Goal: Task Accomplishment & Management: Use online tool/utility

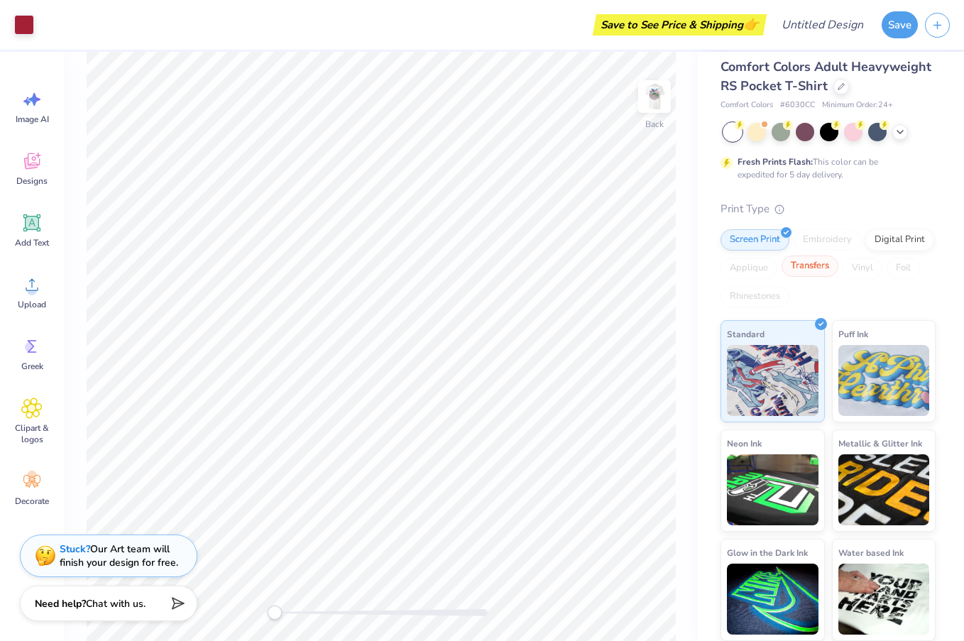
scroll to position [11, 0]
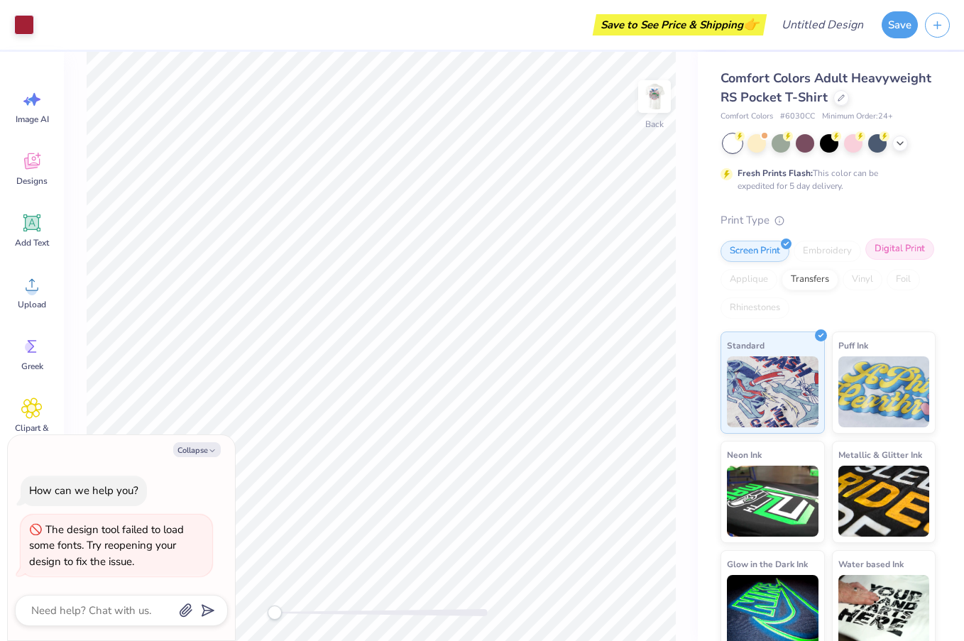
click at [898, 246] on div "Digital Print" at bounding box center [899, 248] width 69 height 21
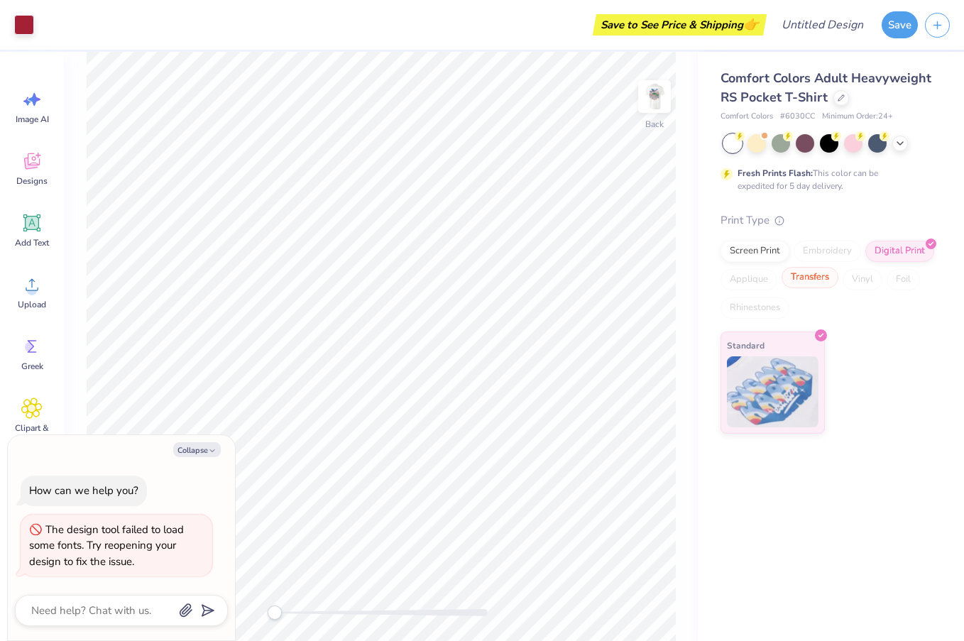
click at [807, 283] on div "Transfers" at bounding box center [809, 277] width 57 height 21
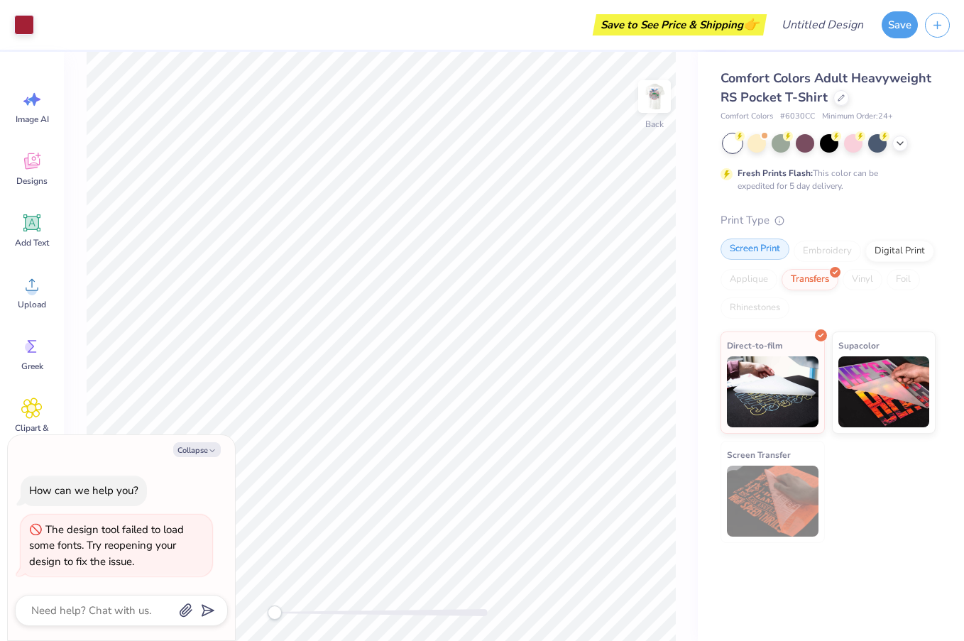
click at [760, 248] on div "Screen Print" at bounding box center [754, 248] width 69 height 21
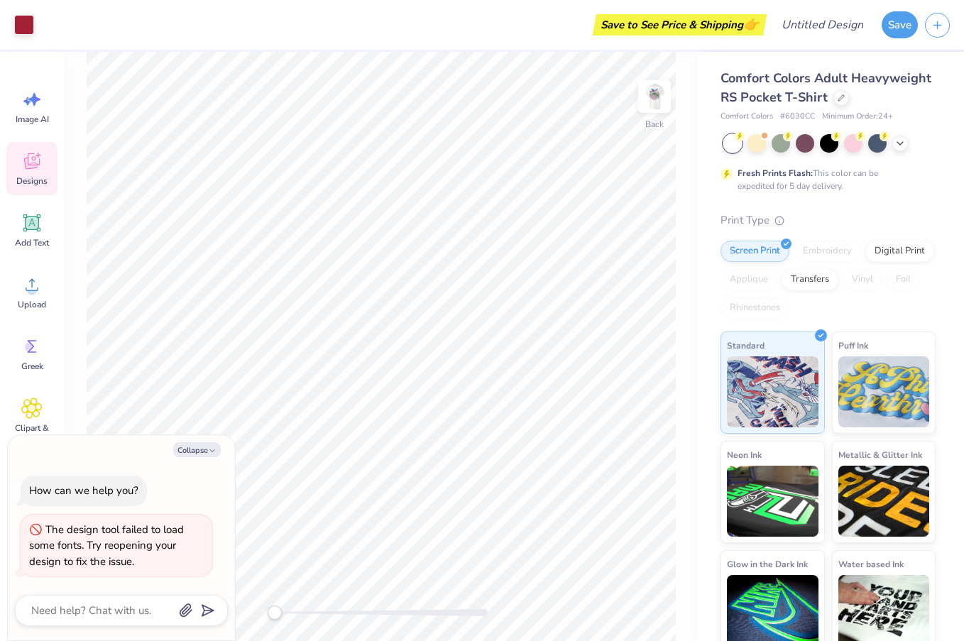
click at [32, 160] on icon at bounding box center [31, 160] width 21 height 21
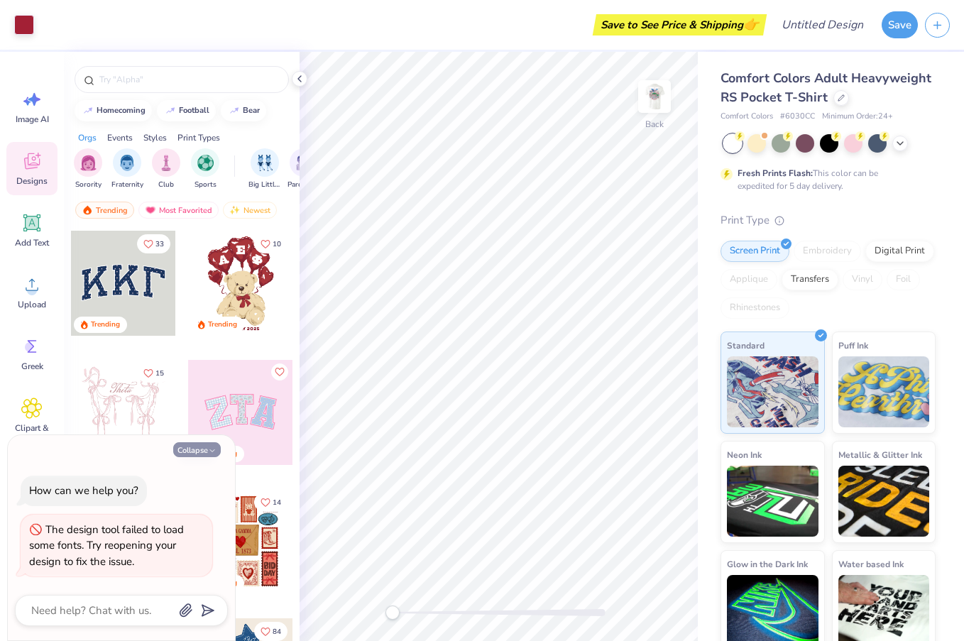
click at [214, 449] on icon "button" at bounding box center [212, 450] width 9 height 9
type textarea "x"
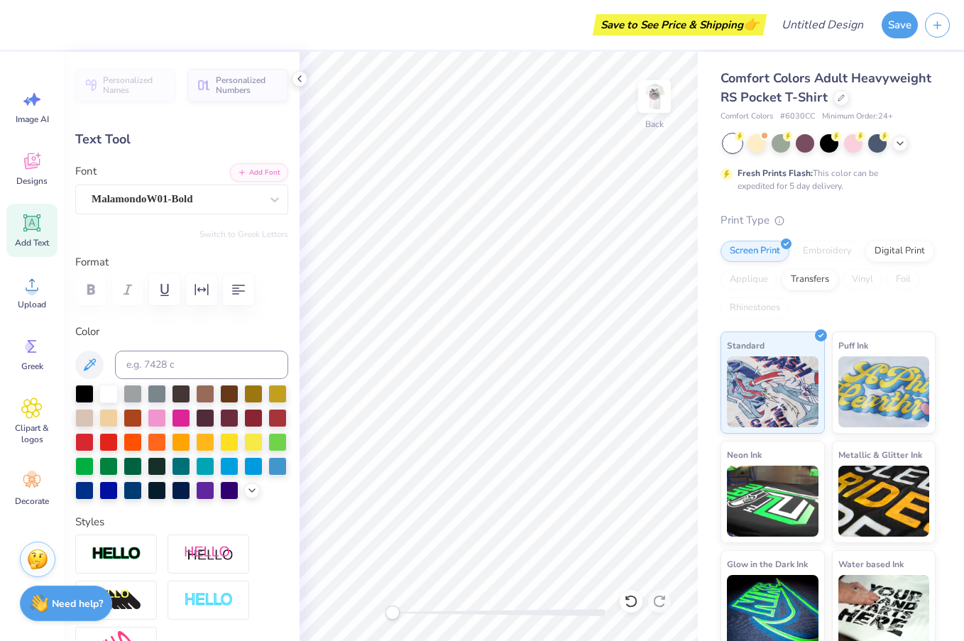
type input "0.59"
type input "0.90"
type input "0.70"
type input "1.13"
type input "3.44"
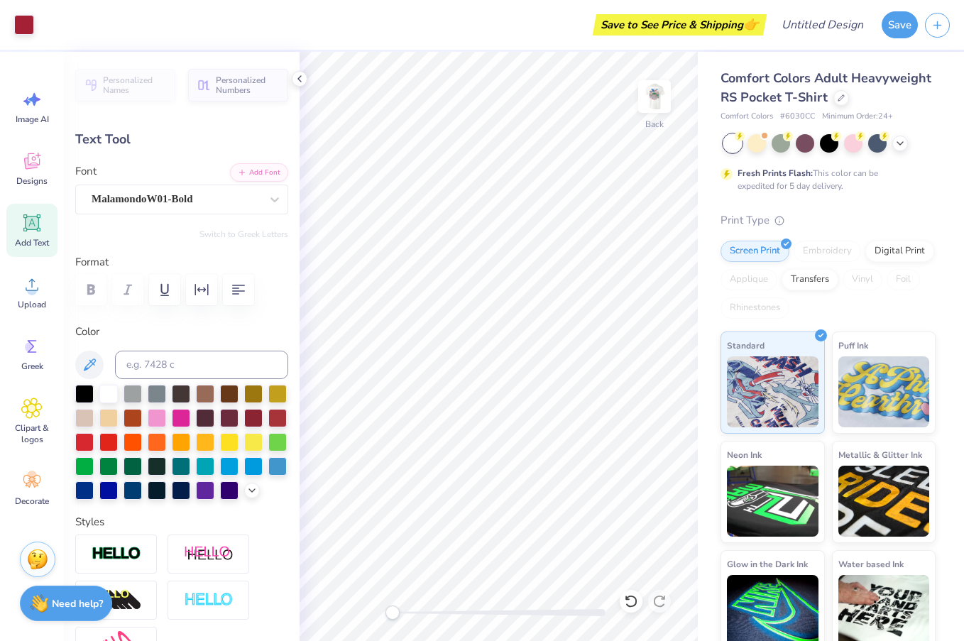
type input "0.97"
type input "0.57"
type input "0.89"
type input "0.16"
type input "0.17"
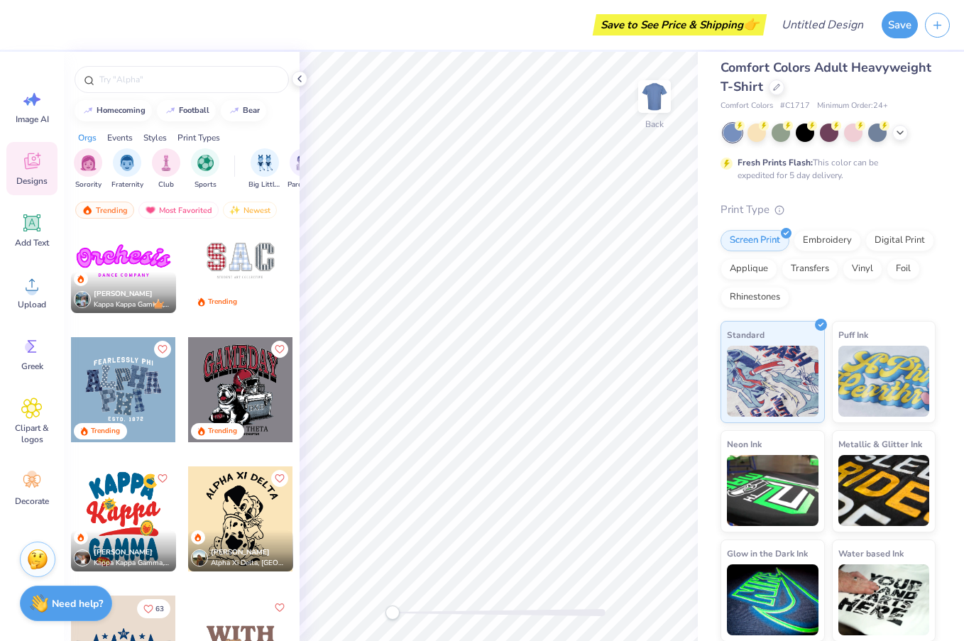
scroll to position [2661, 0]
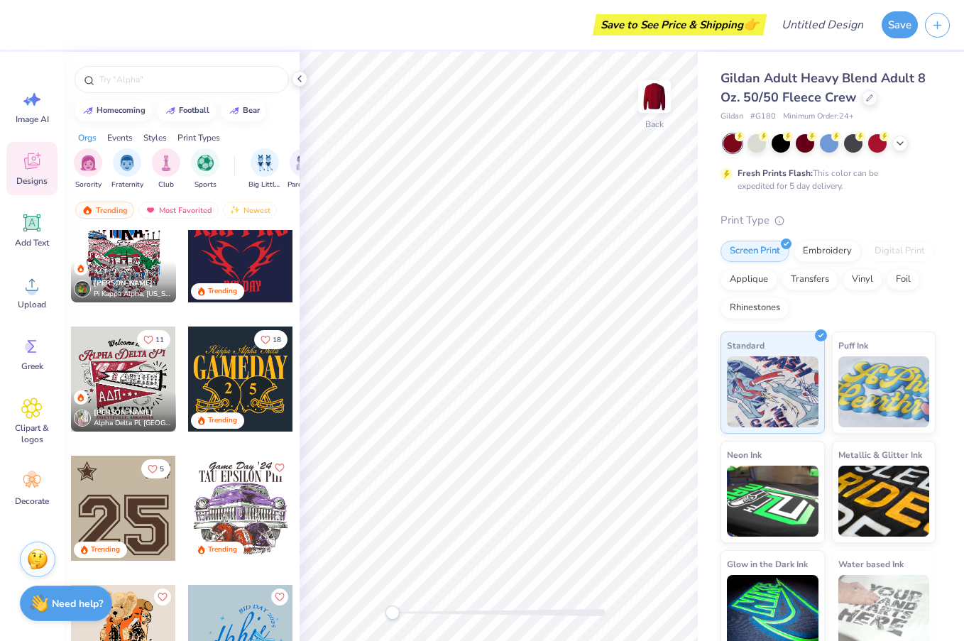
scroll to position [942, 0]
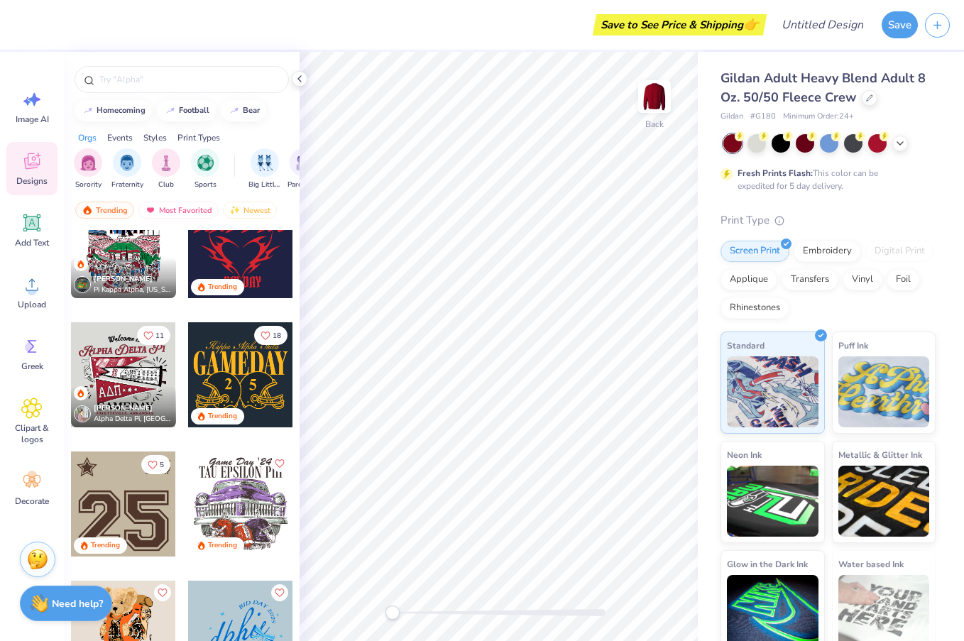
click at [235, 368] on div at bounding box center [240, 374] width 105 height 105
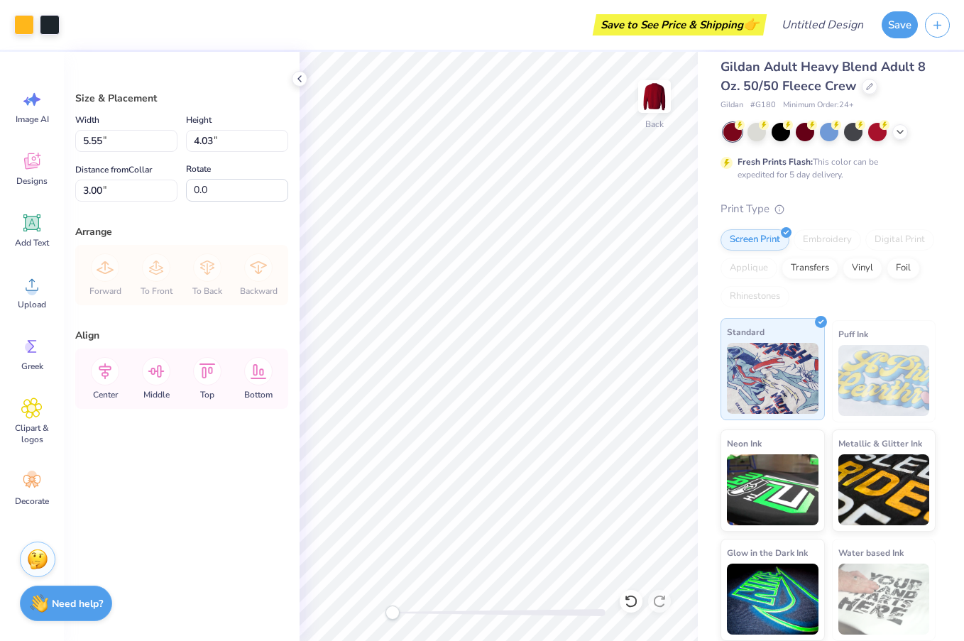
scroll to position [11, 0]
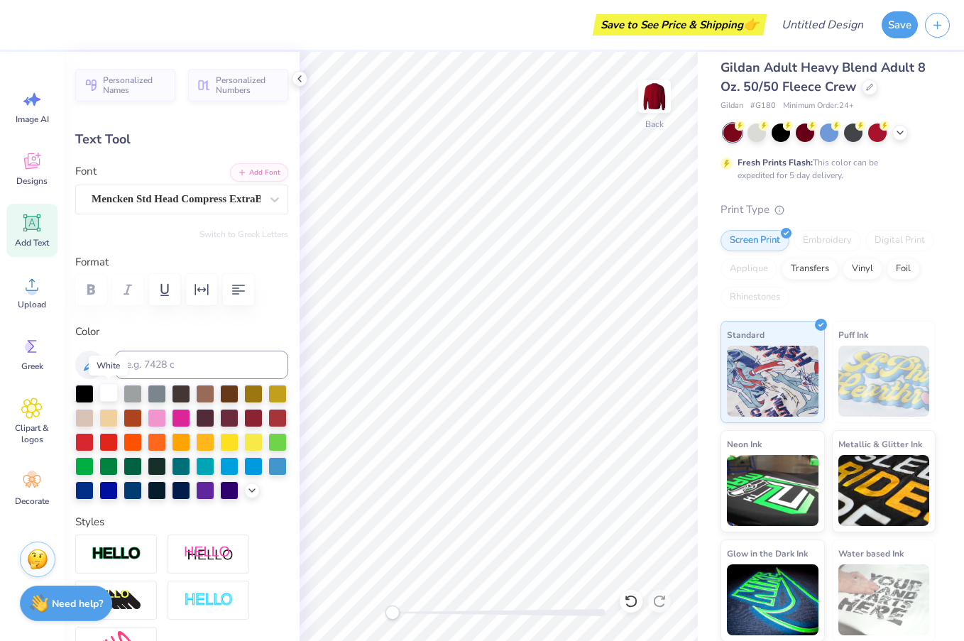
click at [109, 395] on div at bounding box center [108, 392] width 18 height 18
type input "4.33"
type input "0.75"
type input "3.00"
click at [106, 391] on div at bounding box center [108, 392] width 18 height 18
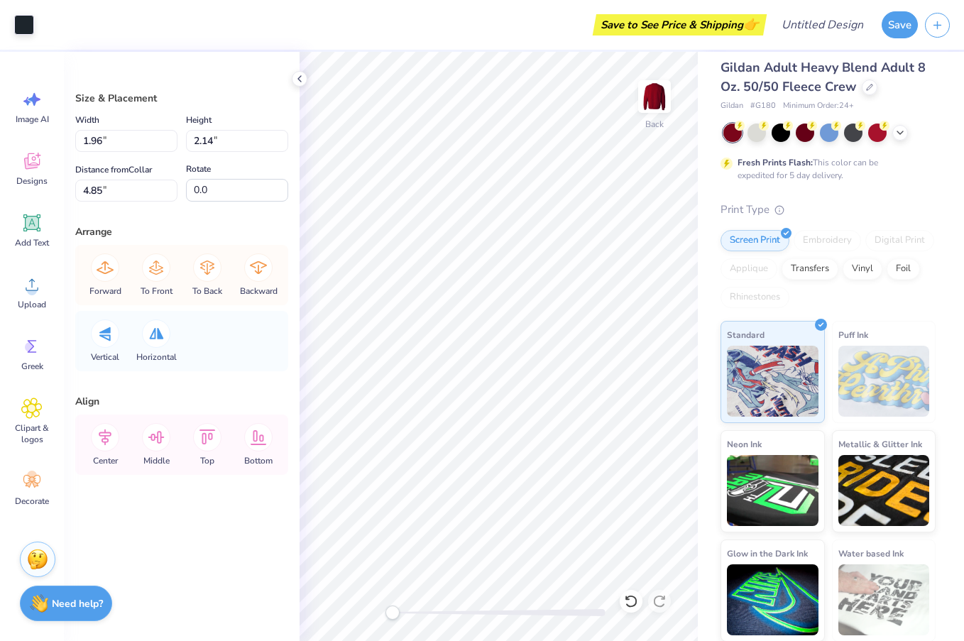
type input "1.96"
type input "2.14"
type input "4.85"
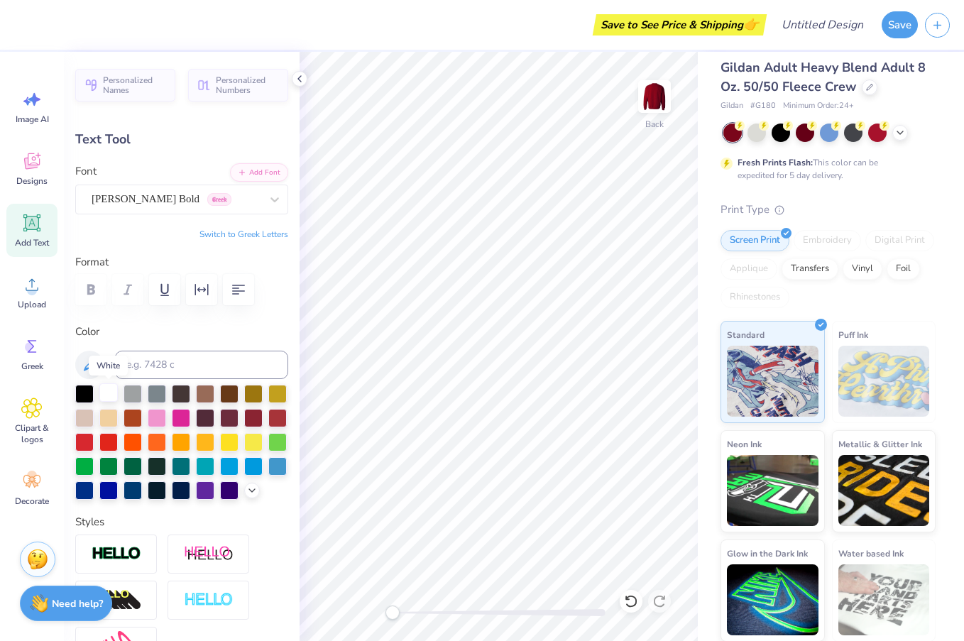
click at [114, 387] on div at bounding box center [108, 392] width 18 height 18
type input "0.39"
type input "5.27"
click at [107, 395] on div at bounding box center [108, 392] width 18 height 18
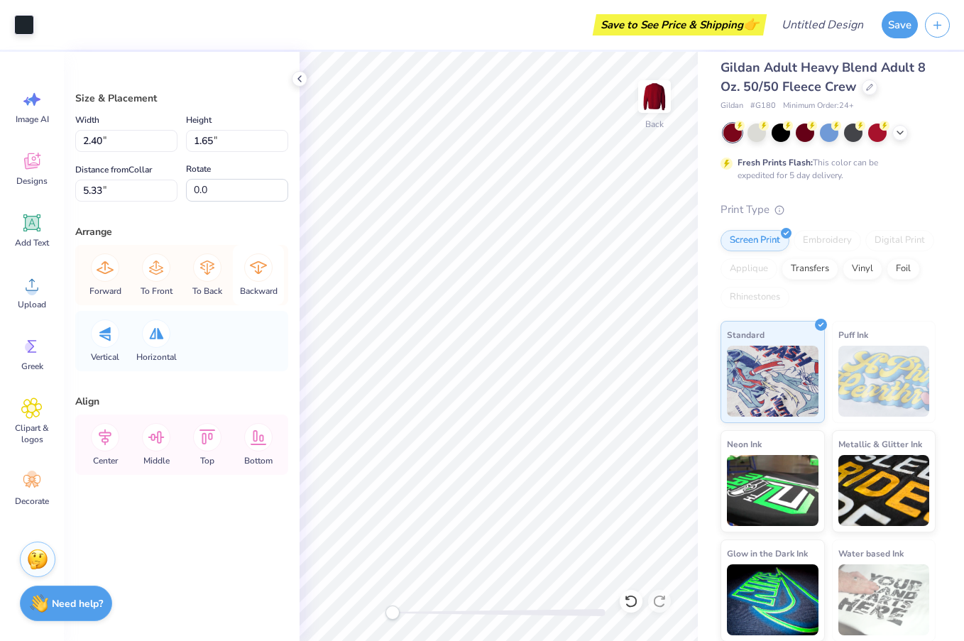
type input "2.70"
type input "2.23"
type input "4.80"
type input "1.96"
type input "2.14"
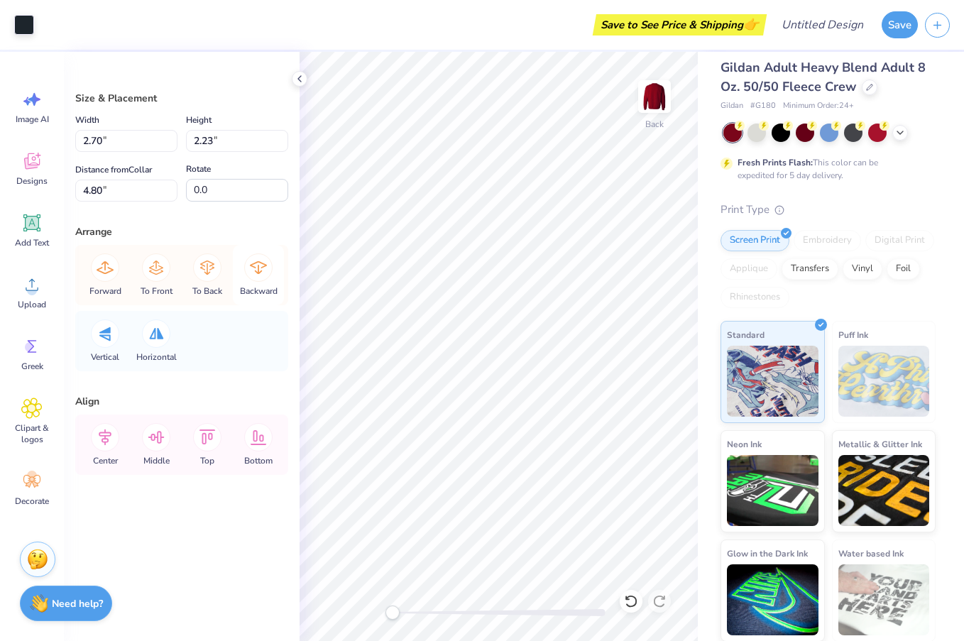
type input "4.85"
type input "2.70"
type input "2.23"
type input "4.80"
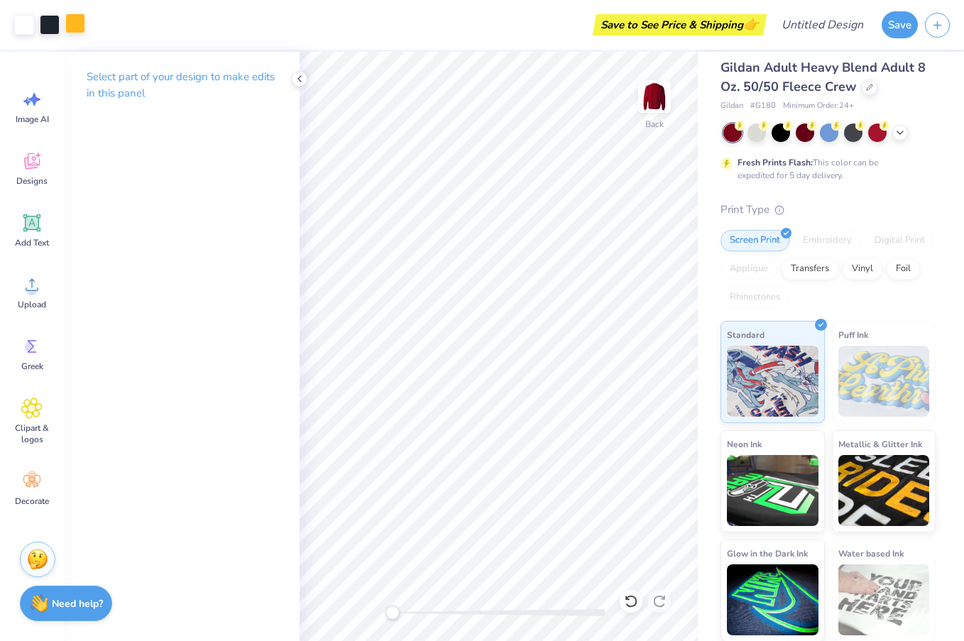
click at [76, 18] on div at bounding box center [75, 23] width 20 height 20
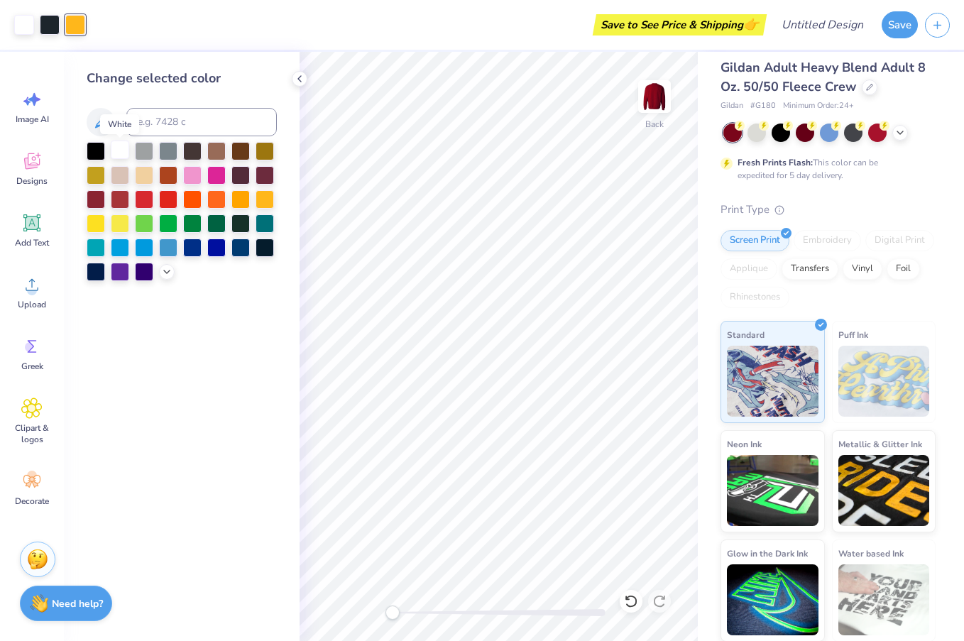
click at [124, 152] on div at bounding box center [120, 150] width 18 height 18
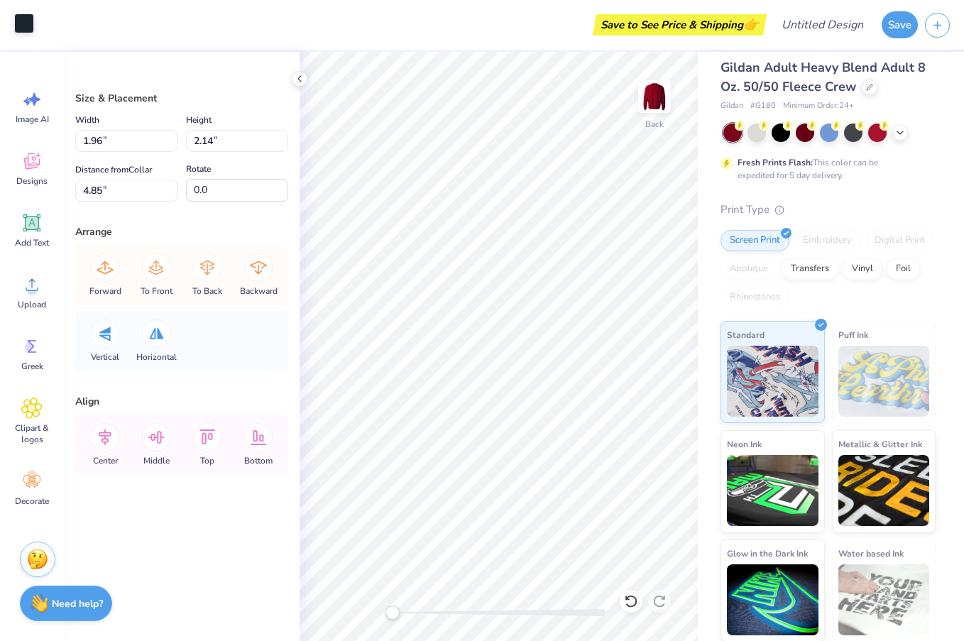
click at [25, 30] on div at bounding box center [24, 23] width 20 height 20
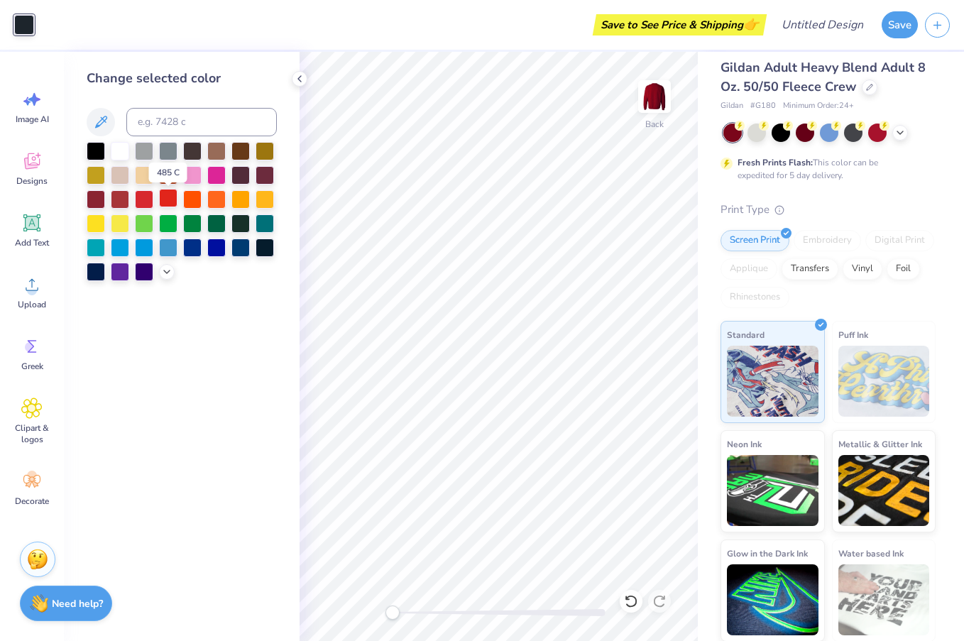
click at [170, 201] on div at bounding box center [168, 198] width 18 height 18
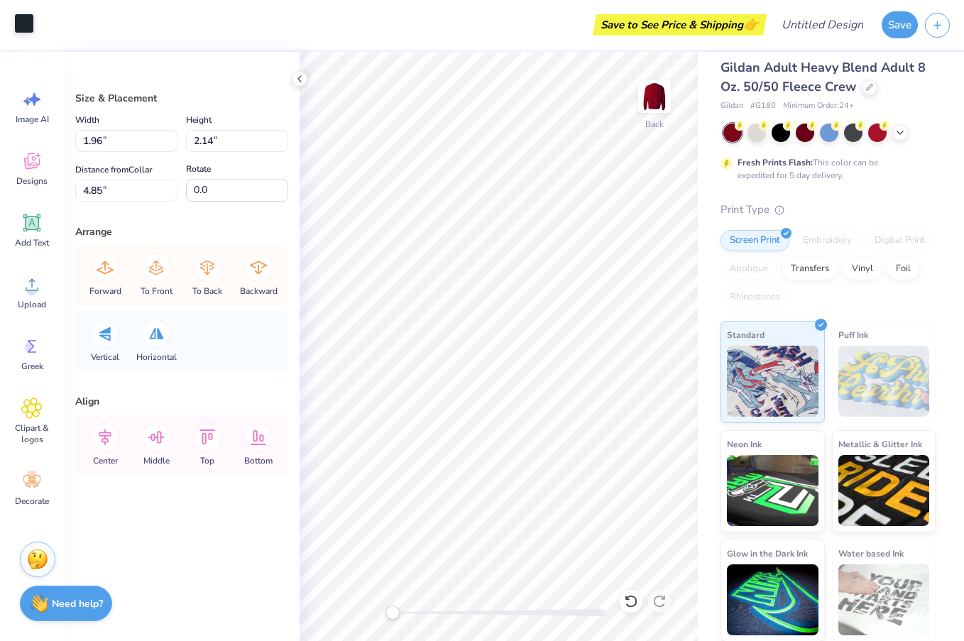
click at [26, 21] on div at bounding box center [24, 23] width 20 height 20
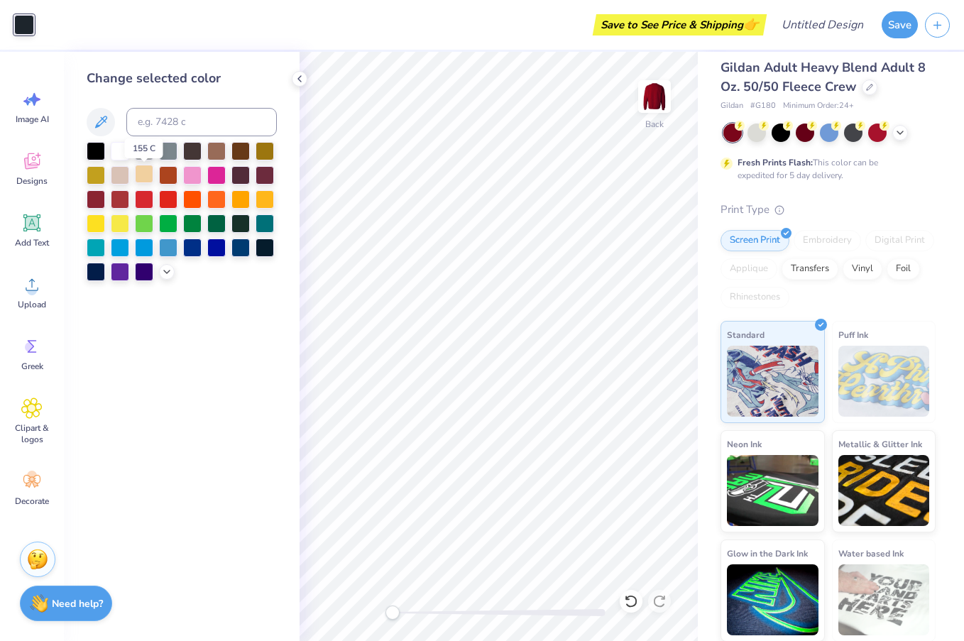
click at [146, 174] on div at bounding box center [144, 174] width 18 height 18
click at [169, 196] on div at bounding box center [168, 198] width 18 height 18
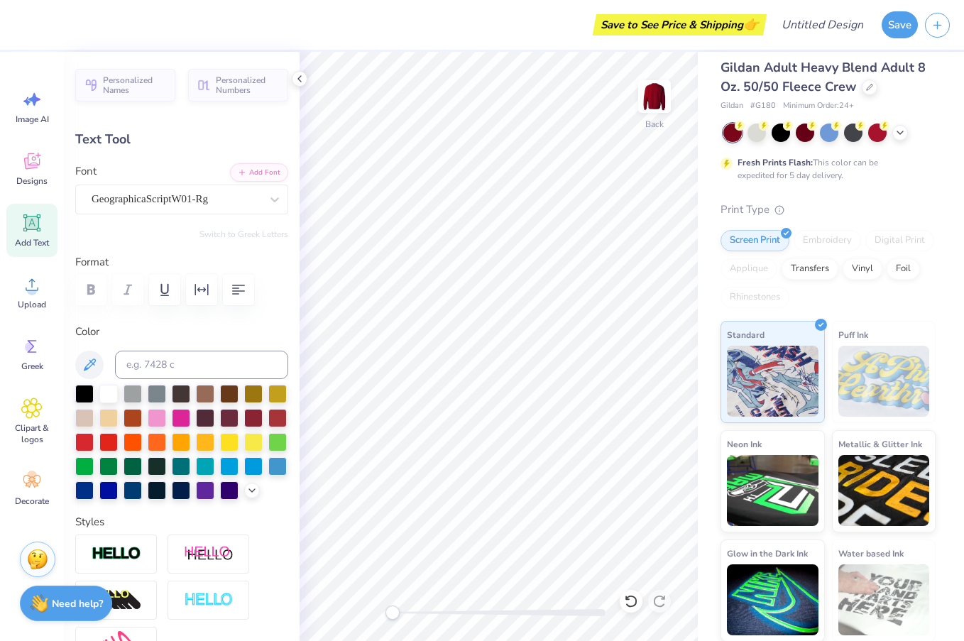
scroll to position [0, 0]
type textarea "K"
type input "5.55"
type input "1.42"
type input "3.61"
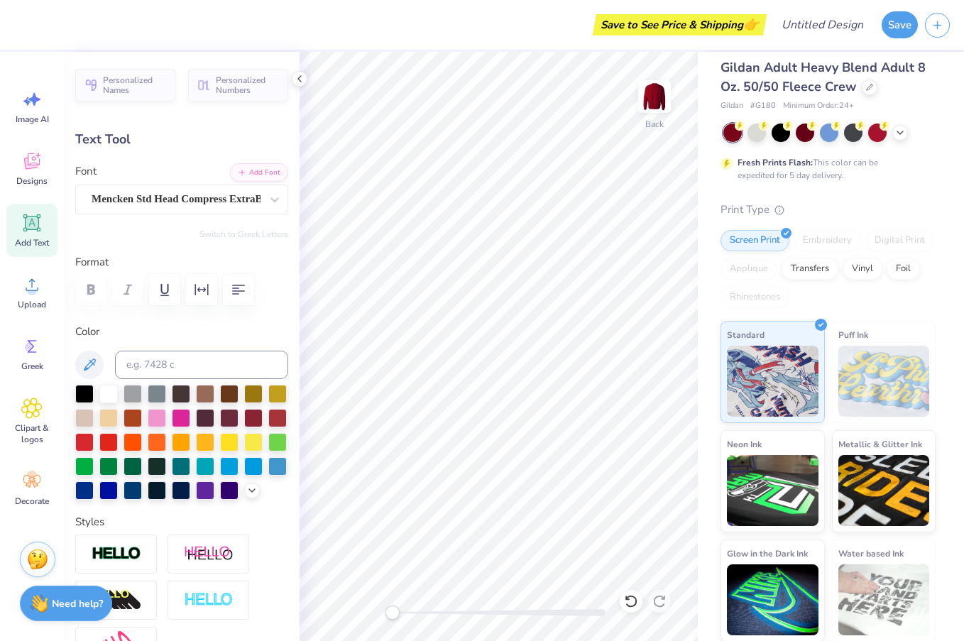
scroll to position [0, 1]
type textarea "]IUSBC"
type input "3.67"
type input "1.68"
type input "3.48"
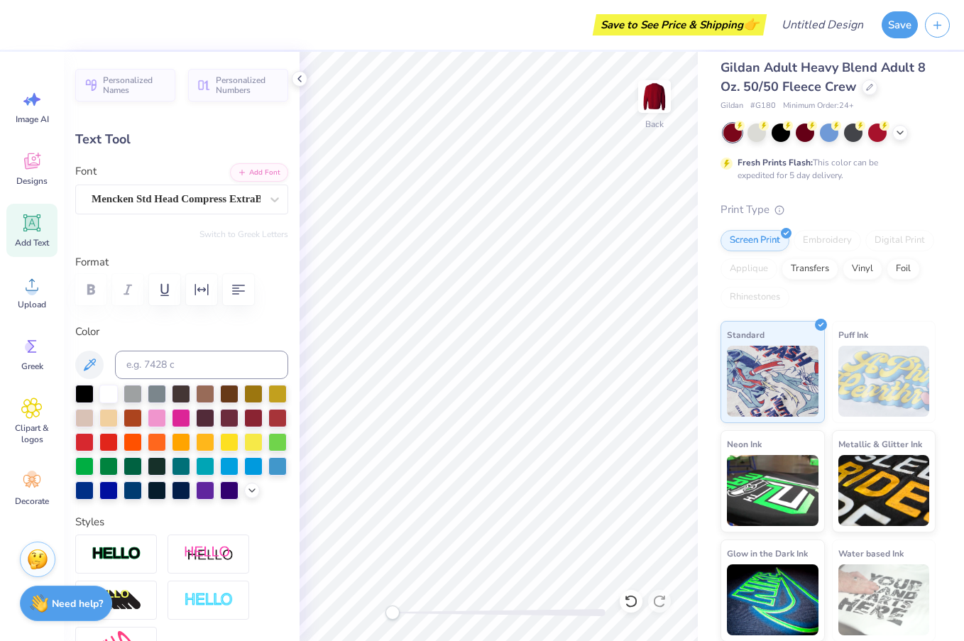
type textarea "IUSBC"
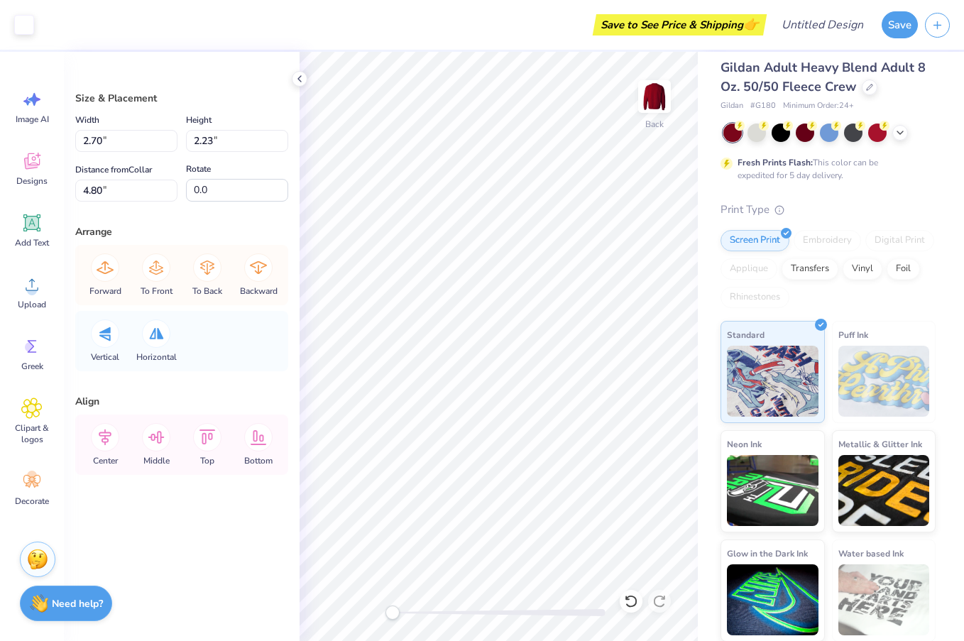
type input "2.13"
type input "1.77"
type input "2.70"
type input "2.23"
type input "2.16"
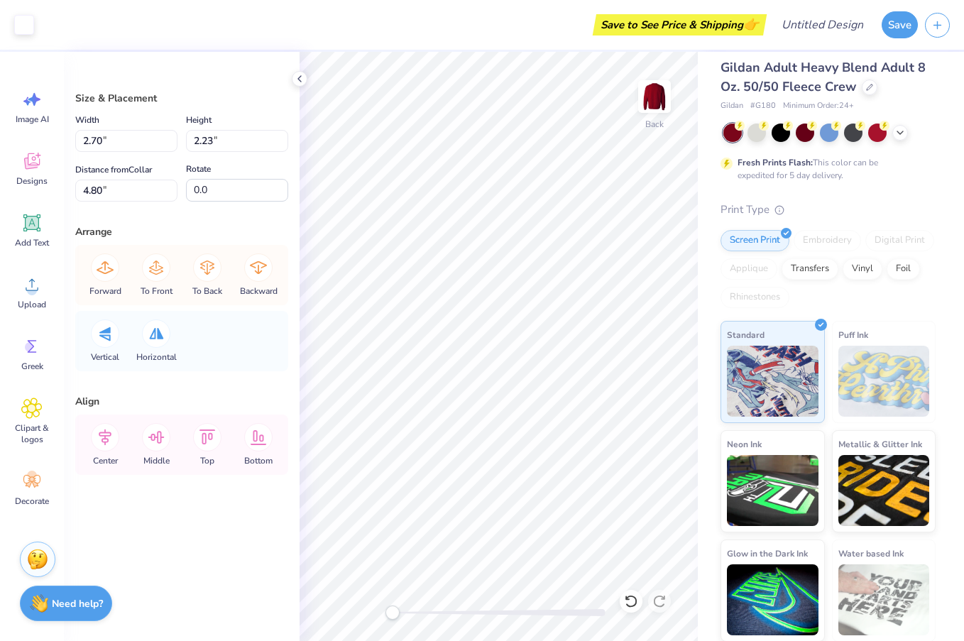
type input "1.79"
click at [301, 79] on icon at bounding box center [299, 78] width 11 height 11
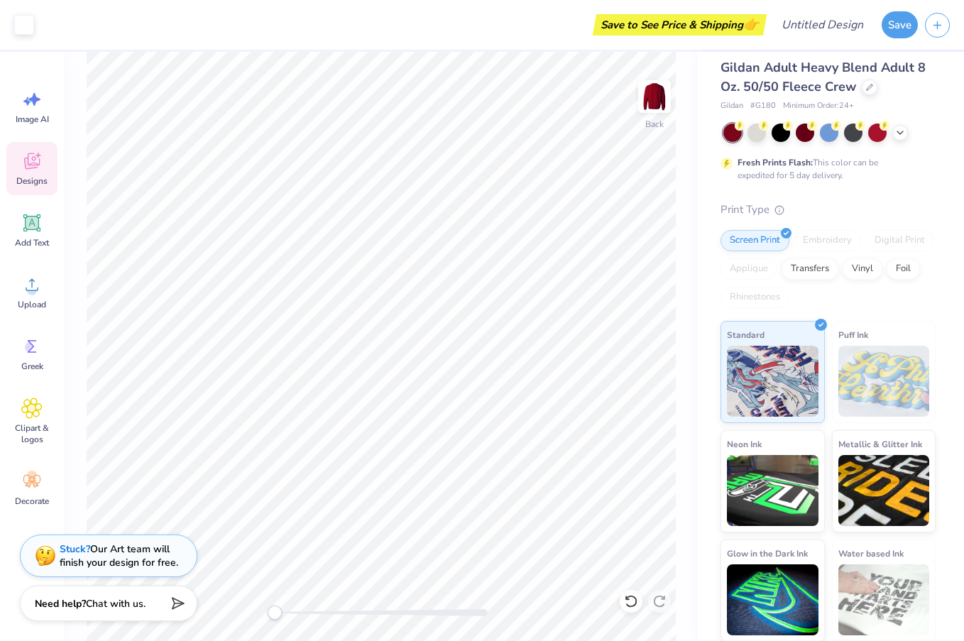
click at [35, 170] on icon at bounding box center [31, 160] width 21 height 21
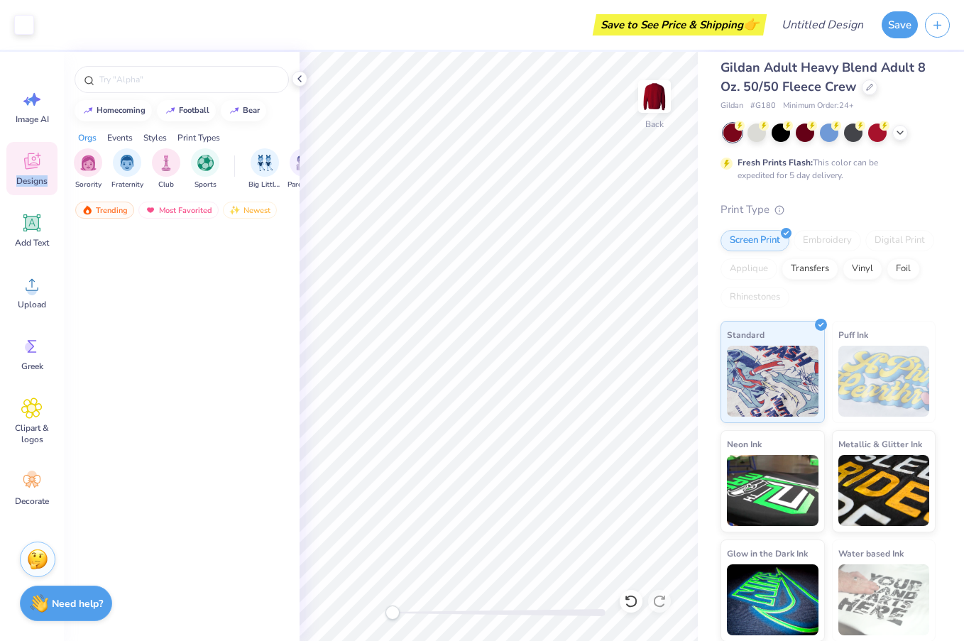
click at [35, 170] on icon at bounding box center [31, 160] width 21 height 21
